Goal: Information Seeking & Learning: Learn about a topic

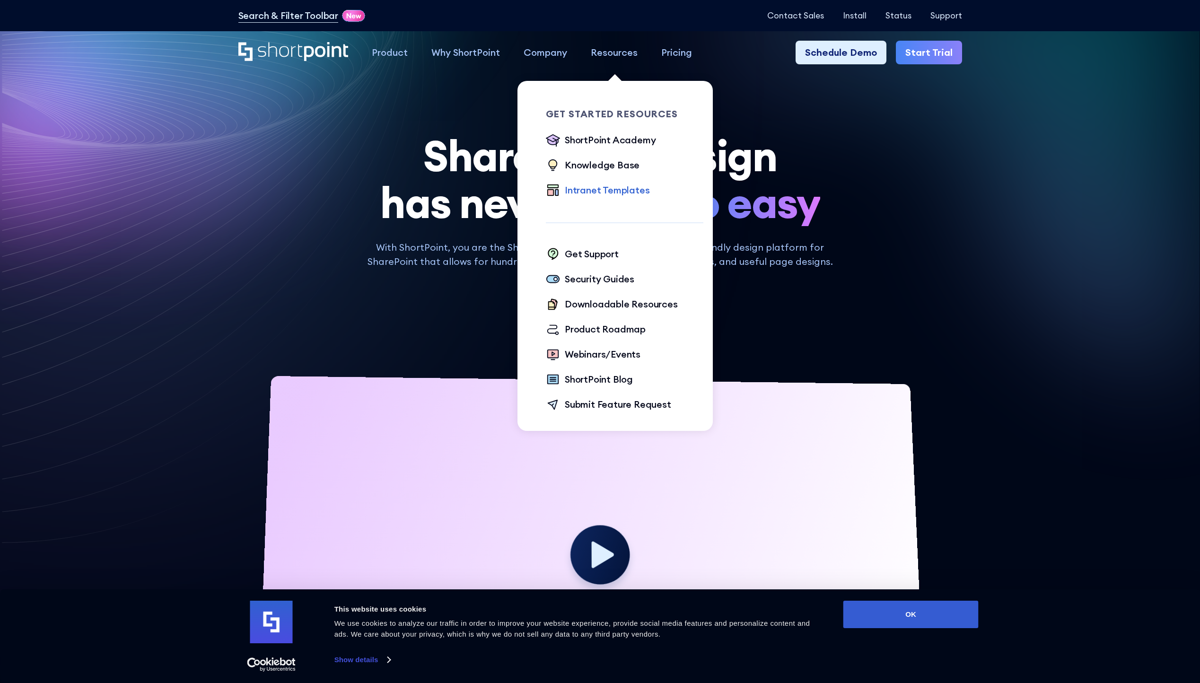
click at [579, 193] on div "Intranet Templates" at bounding box center [607, 190] width 85 height 14
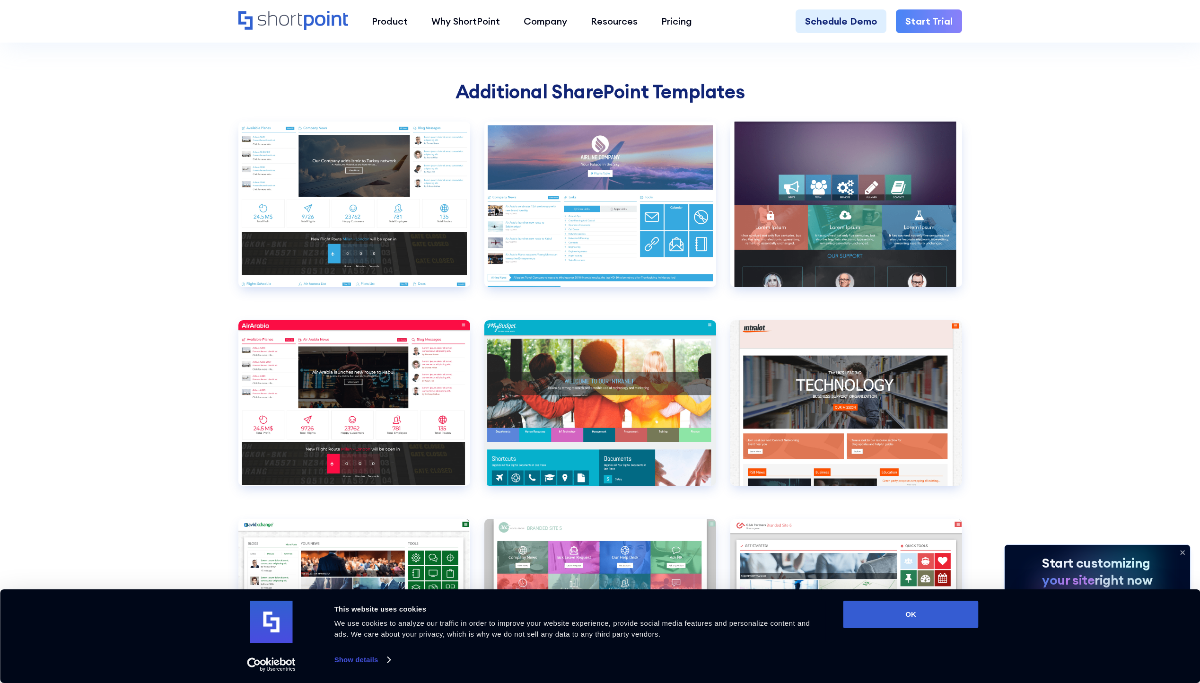
scroll to position [3483, 0]
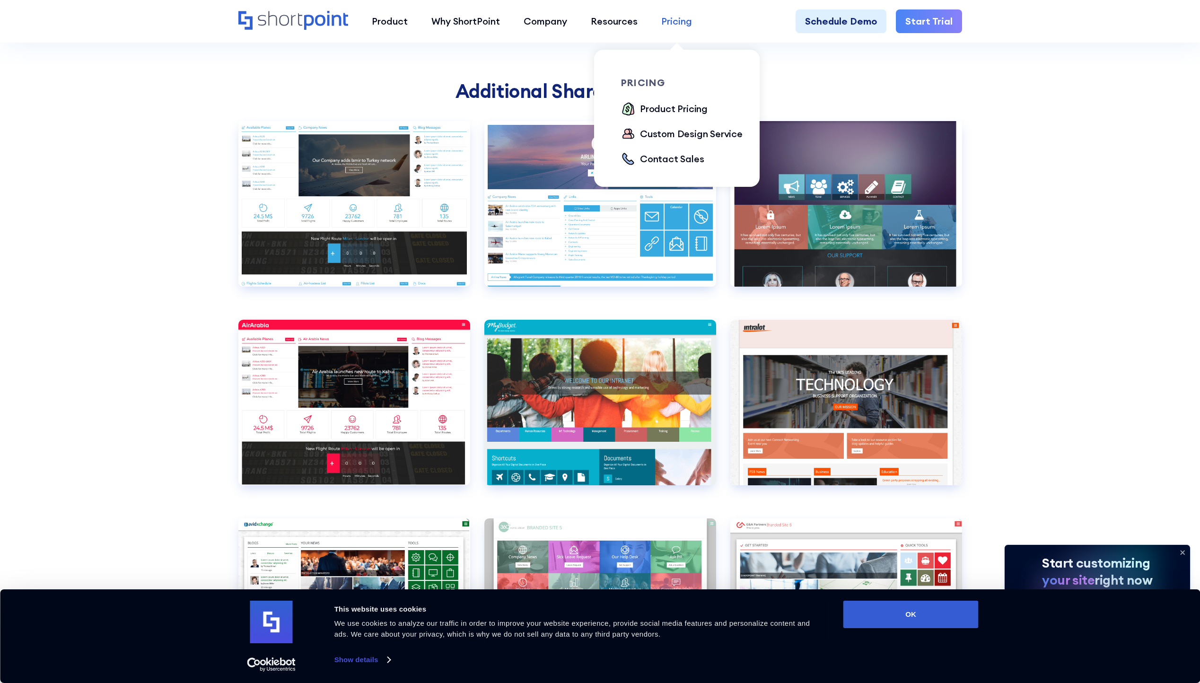
click at [677, 24] on div "Pricing" at bounding box center [676, 21] width 31 height 14
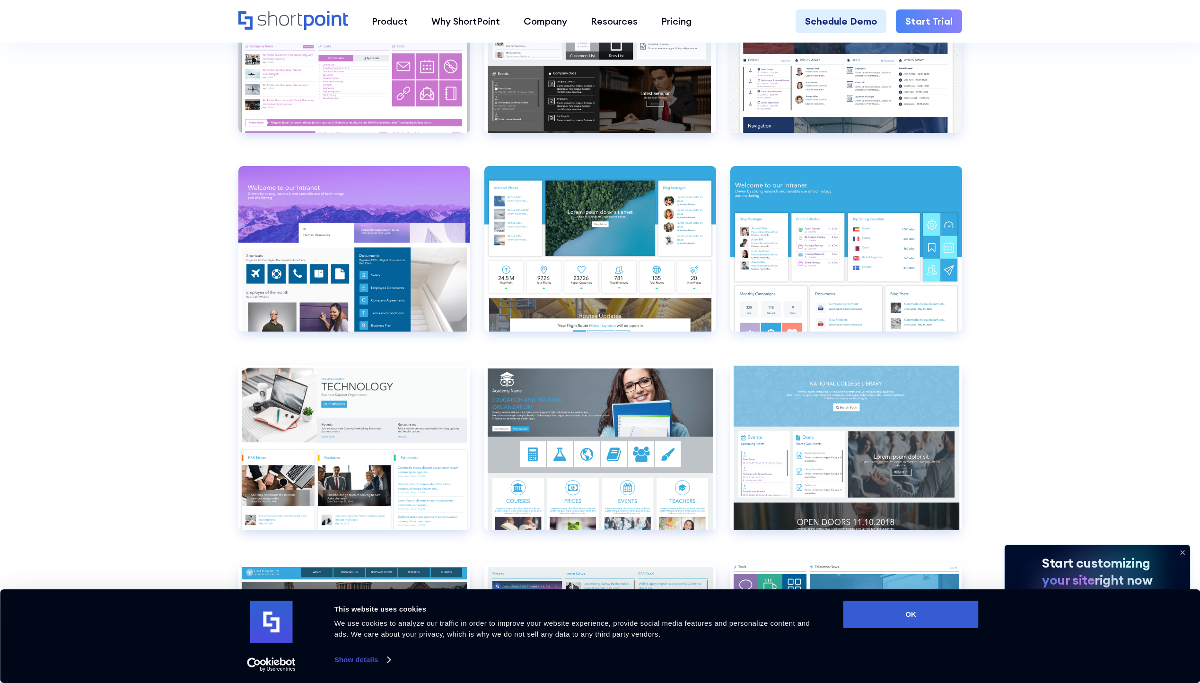
scroll to position [4229, 0]
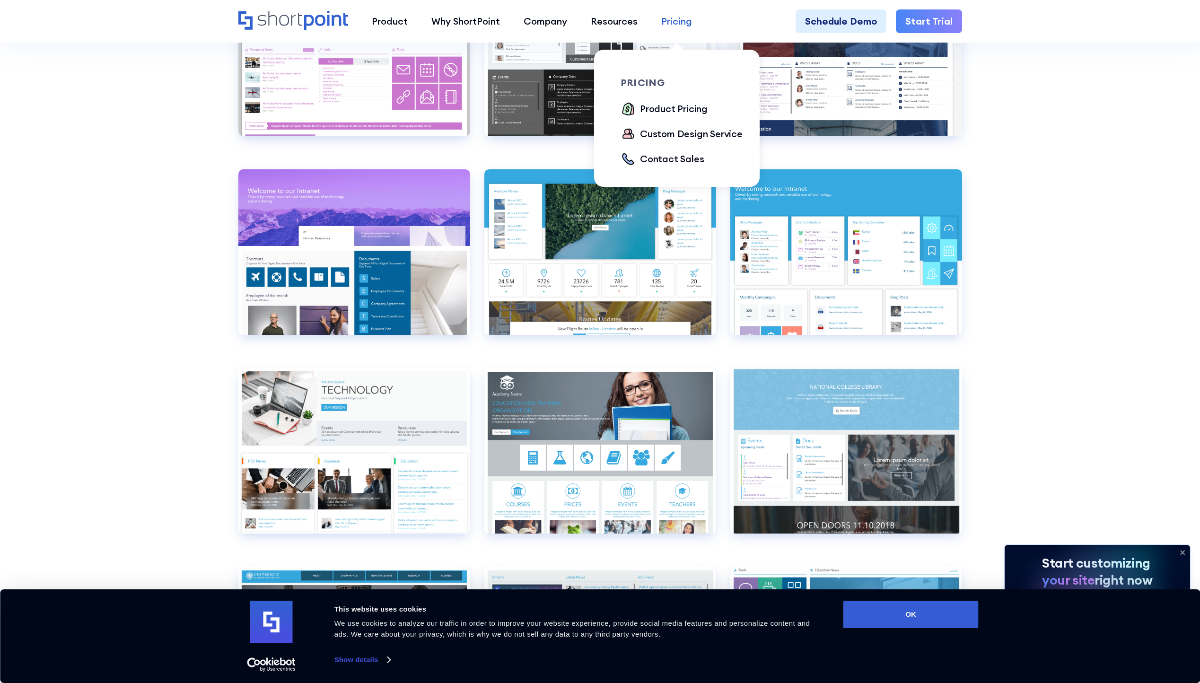
click at [680, 24] on div "Pricing" at bounding box center [676, 21] width 31 height 14
click at [656, 114] on div "Product Pricing" at bounding box center [674, 109] width 68 height 14
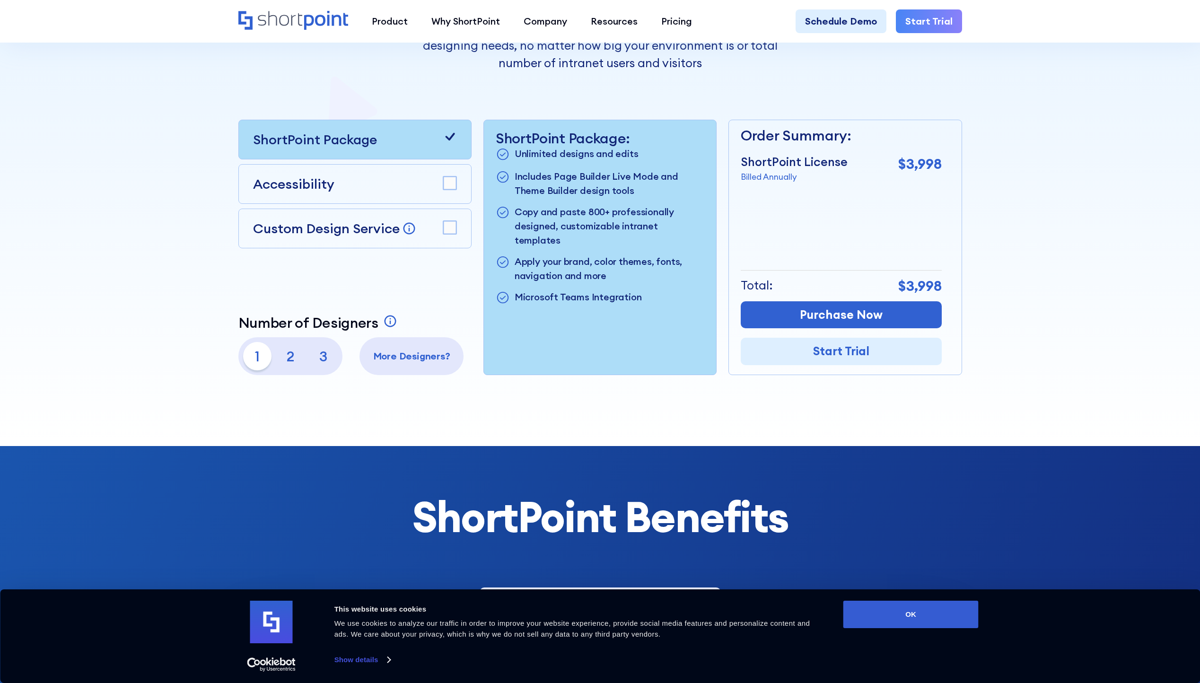
scroll to position [282, 0]
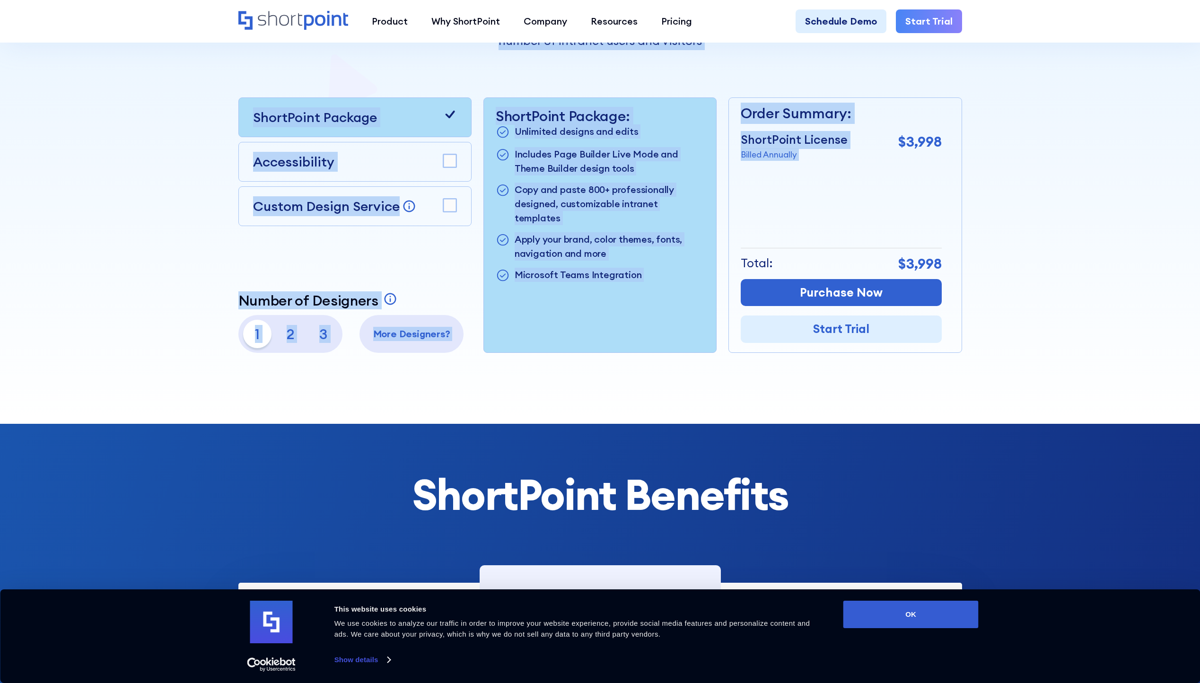
drag, startPoint x: 900, startPoint y: 138, endPoint x: 967, endPoint y: 145, distance: 67.5
click at [967, 145] on section "Pricing that makes sense ShortPoint pricing is aligned with your sites building…" at bounding box center [600, 83] width 1200 height 682
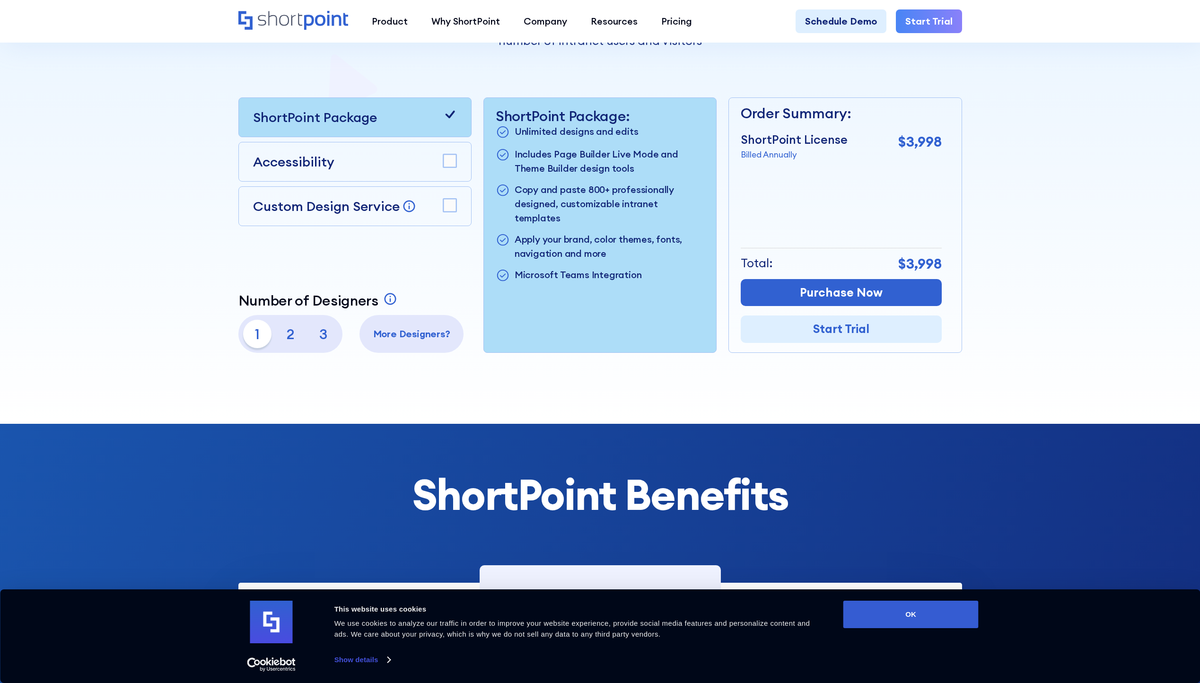
drag, startPoint x: 967, startPoint y: 145, endPoint x: 1019, endPoint y: 188, distance: 67.2
click at [1019, 188] on div at bounding box center [600, 83] width 851 height 682
click at [995, 219] on div at bounding box center [600, 83] width 851 height 682
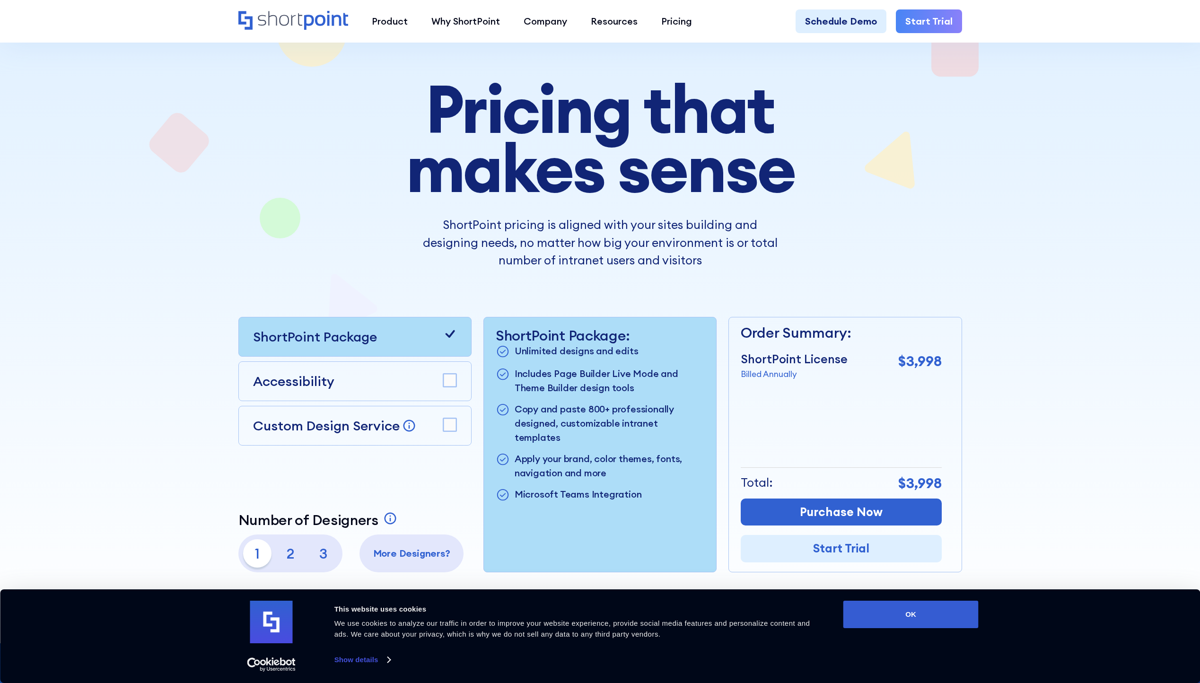
scroll to position [0, 0]
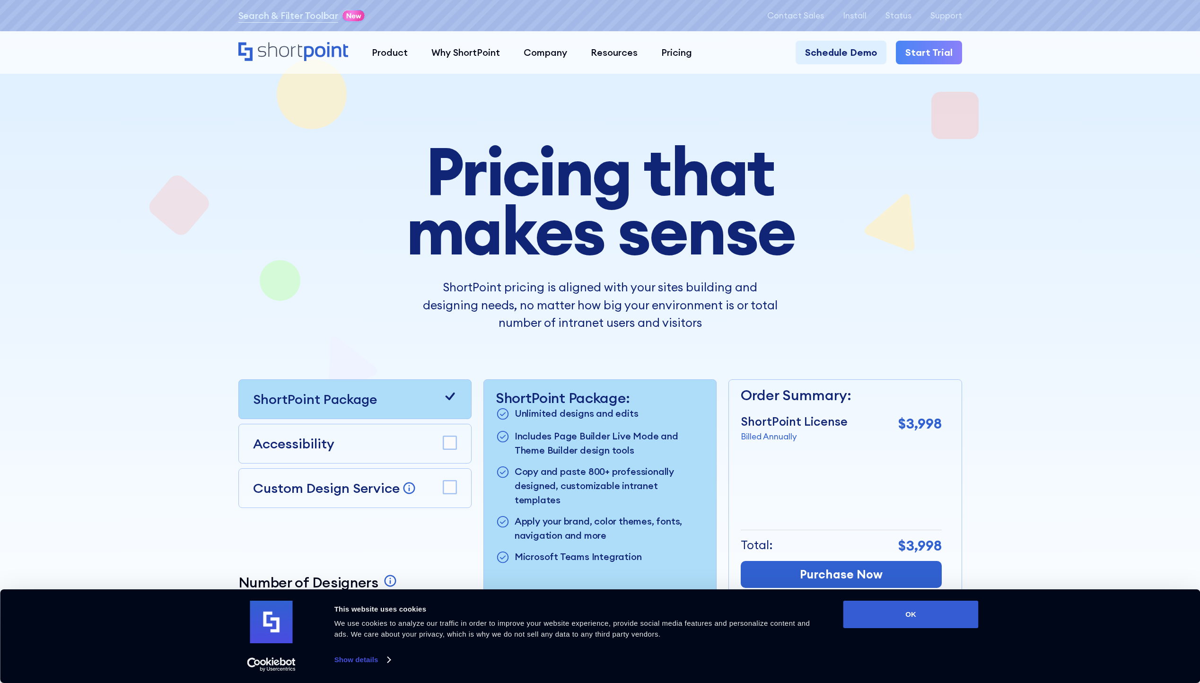
click at [1103, 258] on div at bounding box center [600, 365] width 1200 height 682
